Goal: Contribute content: Contribute content

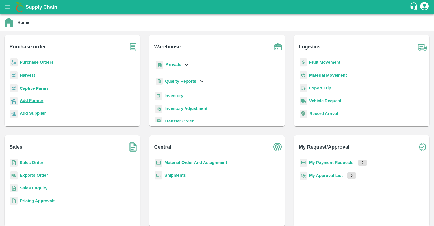
click at [28, 100] on b "Add Farmer" at bounding box center [31, 100] width 23 height 5
click at [32, 99] on b "Add Farmer" at bounding box center [31, 100] width 23 height 5
